Goal: Check status: Check status

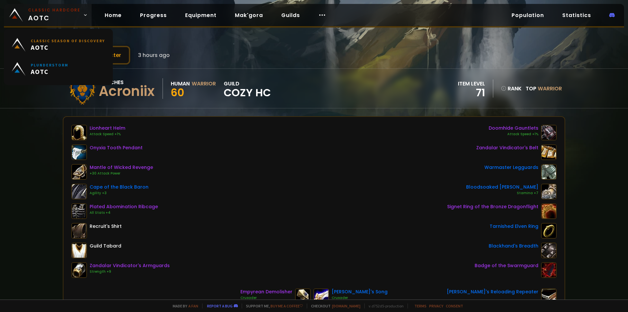
click at [42, 11] on small "Classic Hardcore" at bounding box center [54, 10] width 52 height 6
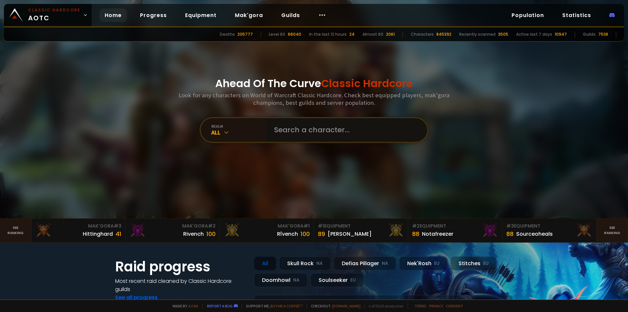
click at [305, 130] on input "text" at bounding box center [344, 130] width 149 height 24
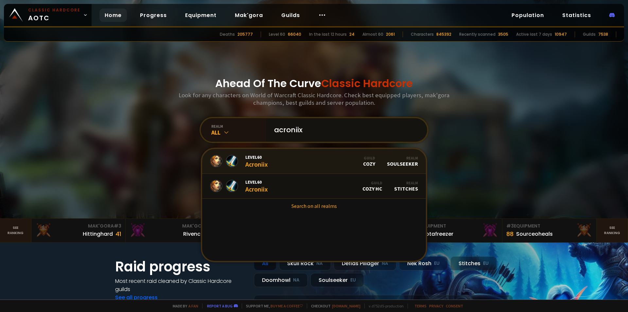
type input "acroniix"
click at [307, 160] on link "Level 60 Acroniix Guild Cozy Realm Soulseeker" at bounding box center [314, 161] width 224 height 25
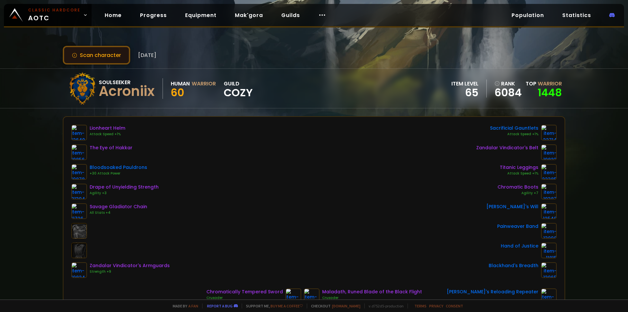
click at [111, 53] on button "Scan character" at bounding box center [96, 55] width 67 height 19
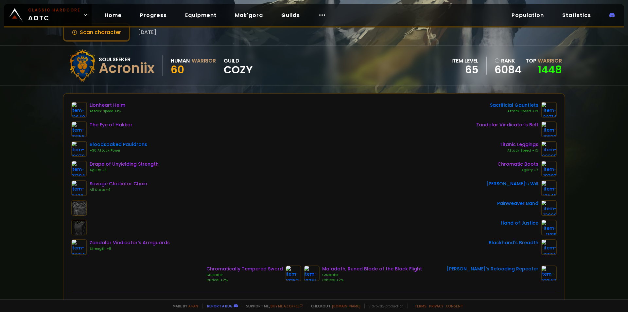
scroll to position [33, 0]
